Goal: Transaction & Acquisition: Purchase product/service

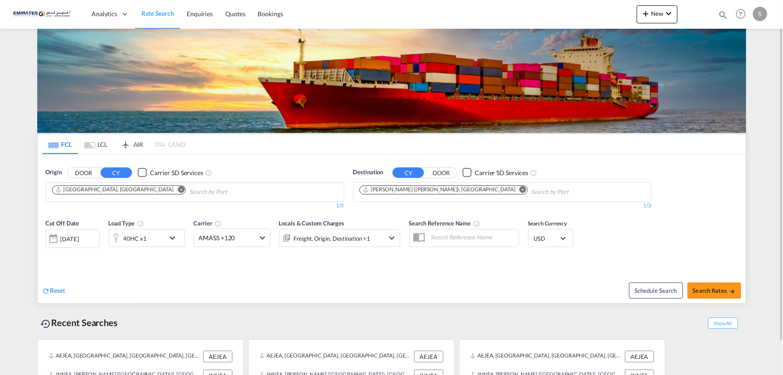
click at [520, 188] on md-icon "Remove" at bounding box center [523, 189] width 7 height 7
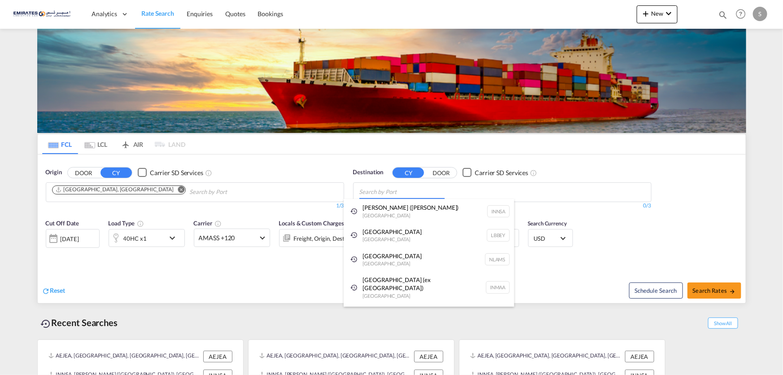
click at [376, 189] on body "Analytics Dashboard Rate Search Enquiries Quotes Bookings" at bounding box center [391, 187] width 783 height 375
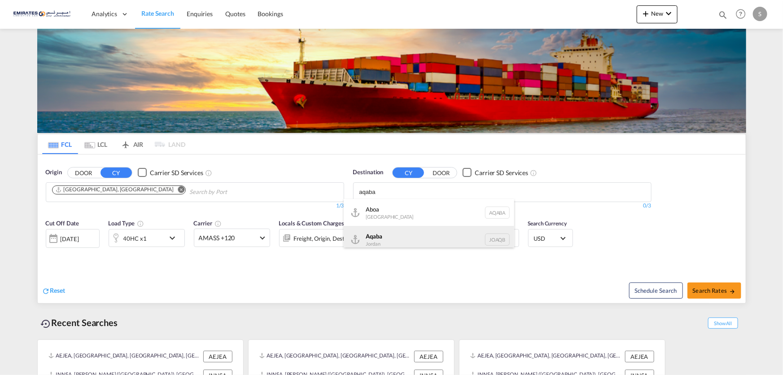
type input "aqaba"
click at [378, 236] on div "Aqaba Jordan JOAQB" at bounding box center [429, 239] width 171 height 27
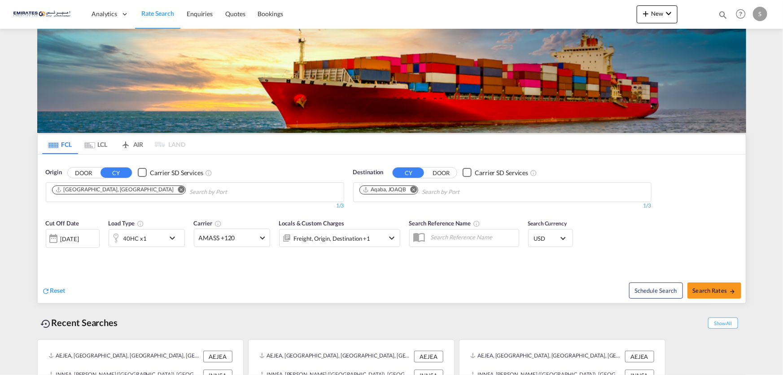
click at [59, 236] on div at bounding box center [53, 238] width 14 height 18
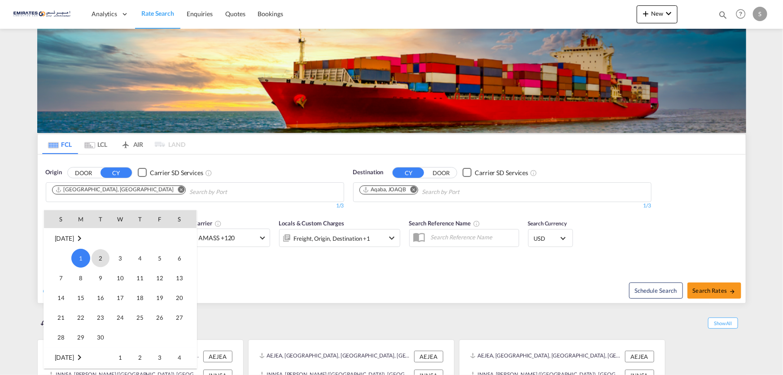
click at [98, 258] on span "2" at bounding box center [101, 258] width 18 height 18
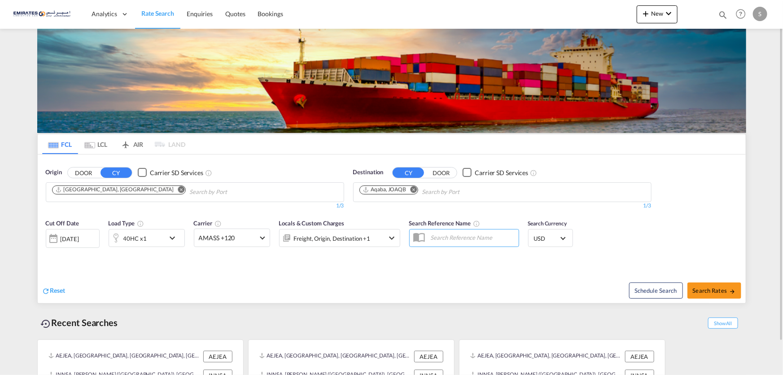
click at [285, 286] on div "Reset" at bounding box center [218, 283] width 352 height 25
click at [253, 237] on span "AMASS +120" at bounding box center [228, 237] width 58 height 9
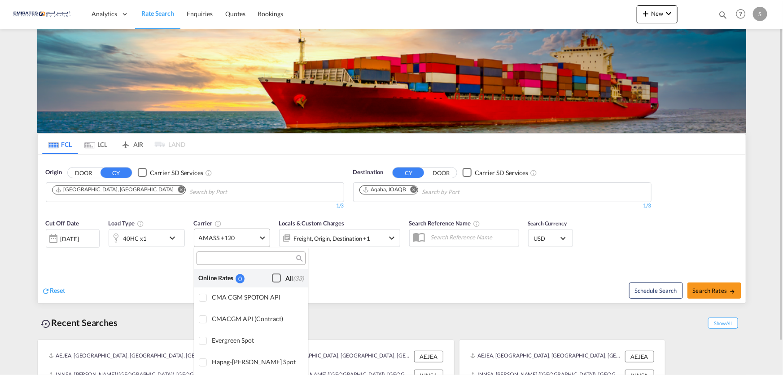
scroll to position [699, 0]
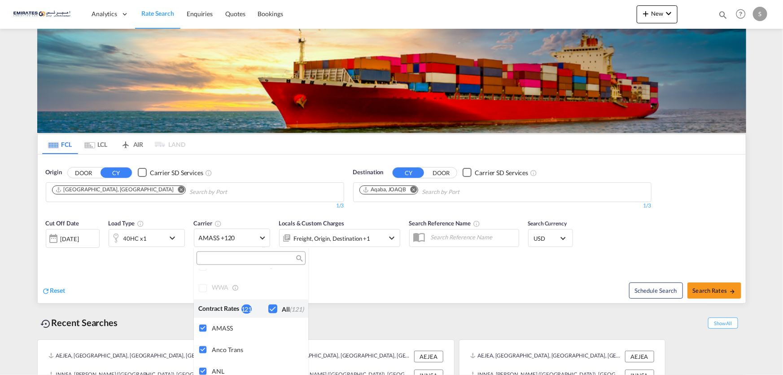
click at [268, 309] on div "Checkbox No Ink" at bounding box center [272, 308] width 9 height 9
click at [433, 281] on md-backdrop at bounding box center [391, 187] width 783 height 375
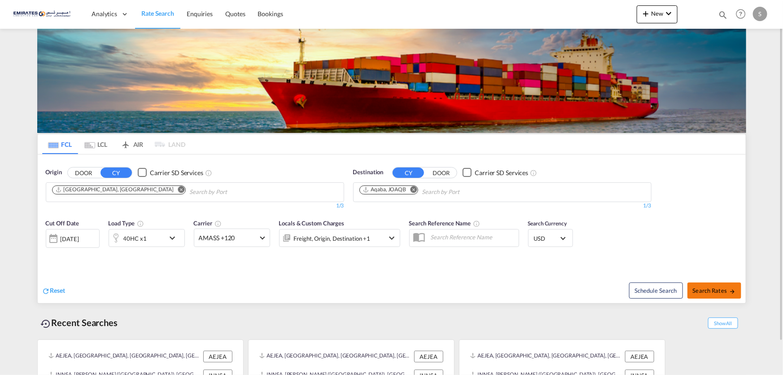
click at [709, 294] on button "Search Rates" at bounding box center [715, 290] width 54 height 16
type input "AEJEA to JOAQB / [DATE]"
